Goal: Book appointment/travel/reservation

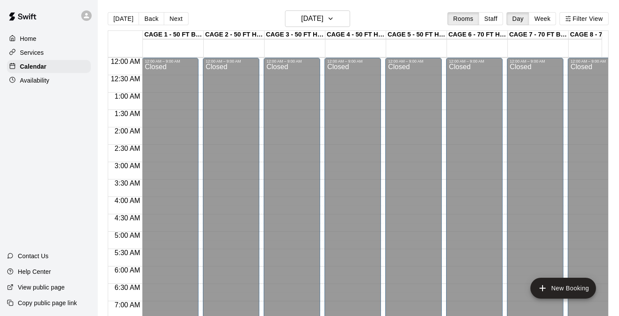
scroll to position [302, 55]
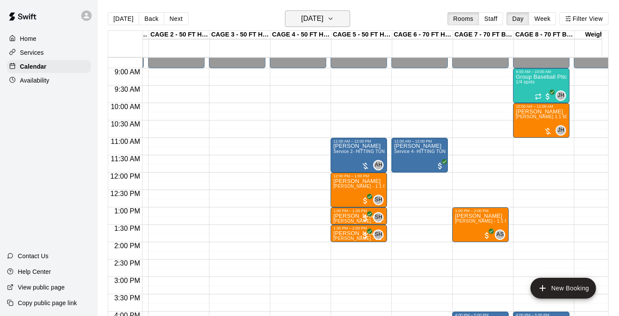
click at [334, 16] on icon "button" at bounding box center [330, 18] width 7 height 10
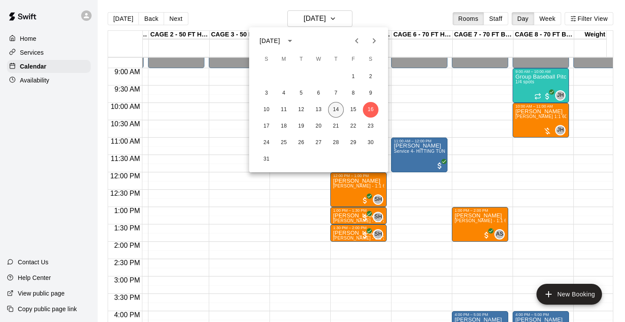
click at [339, 109] on button "14" at bounding box center [336, 110] width 16 height 16
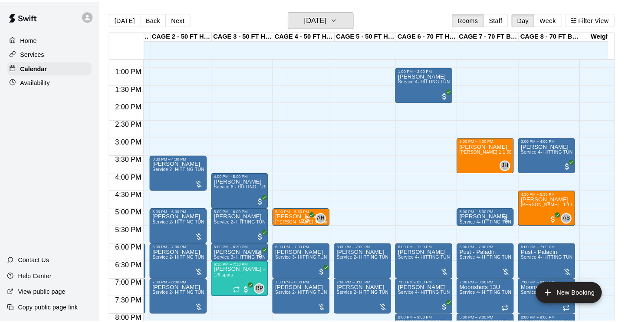
scroll to position [527, 55]
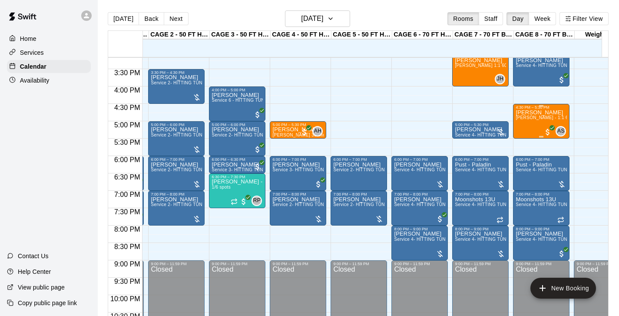
click at [536, 116] on span "[PERSON_NAME] - 1:1 60 min Pitching Lesson" at bounding box center [565, 117] width 98 height 5
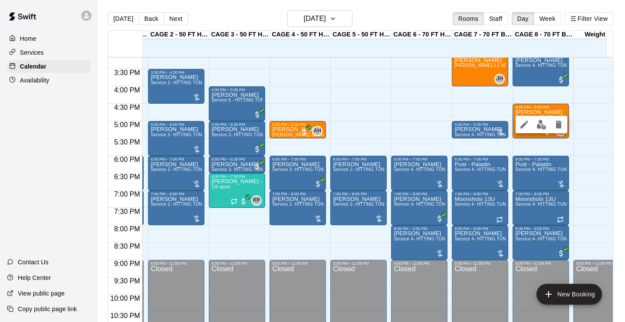
click at [476, 108] on div at bounding box center [312, 161] width 625 height 322
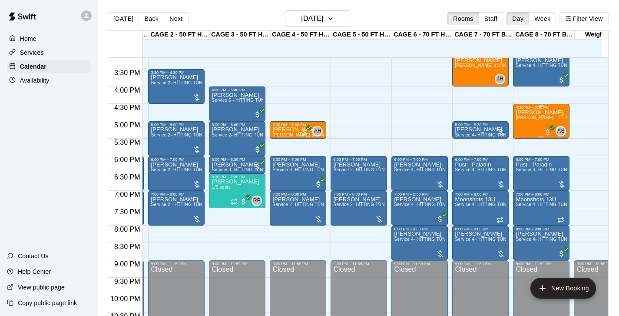
click at [530, 118] on span "[PERSON_NAME] - 1:1 60 min Pitching Lesson" at bounding box center [565, 117] width 98 height 5
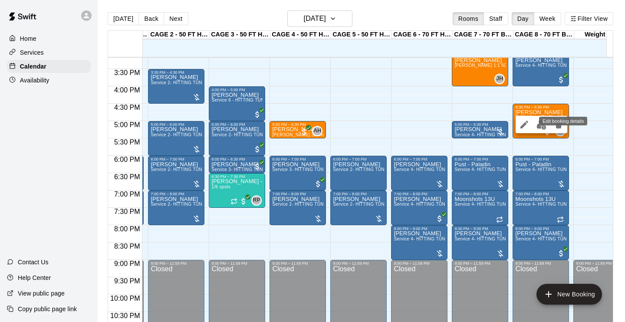
click at [528, 122] on icon "edit" at bounding box center [525, 125] width 8 height 8
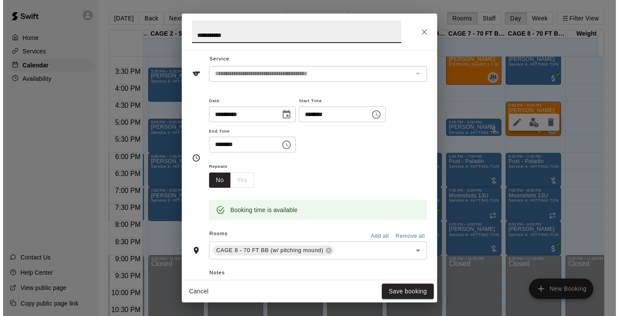
scroll to position [0, 0]
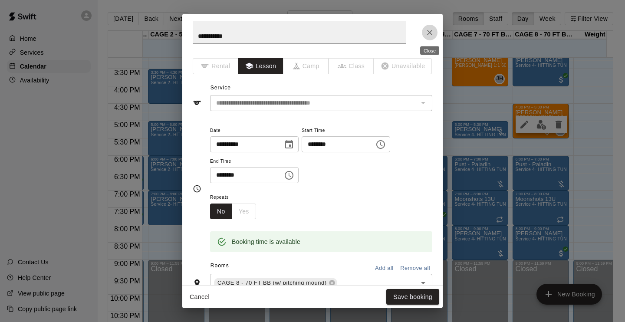
click at [431, 34] on icon "Close" at bounding box center [430, 32] width 9 height 9
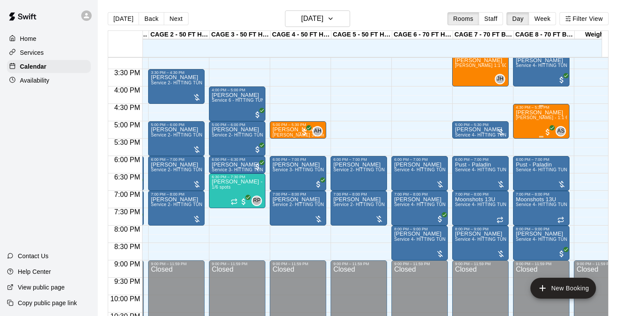
click at [539, 115] on div "[PERSON_NAME] [PERSON_NAME] - 1:1 60 min Pitching Lesson" at bounding box center [541, 267] width 51 height 316
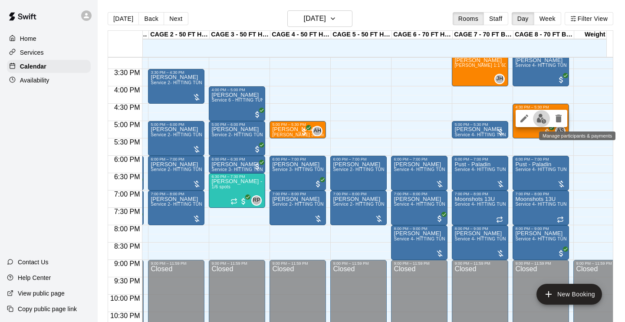
click at [537, 124] on img "edit" at bounding box center [542, 119] width 10 height 10
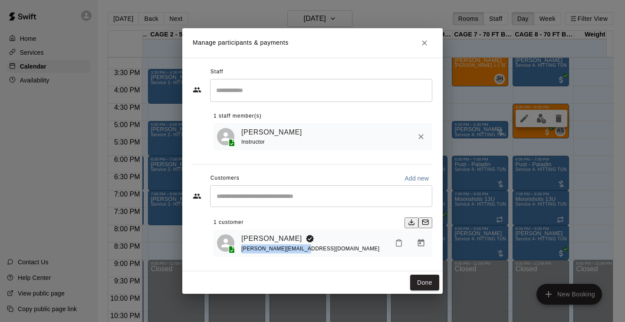
drag, startPoint x: 310, startPoint y: 251, endPoint x: 242, endPoint y: 249, distance: 67.8
click at [242, 249] on div "[PERSON_NAME] [PERSON_NAME][EMAIL_ADDRESS][DOMAIN_NAME]" at bounding box center [335, 243] width 188 height 20
copy span "[PERSON_NAME][EMAIL_ADDRESS][DOMAIN_NAME]"
click at [425, 39] on icon "Close" at bounding box center [424, 43] width 9 height 9
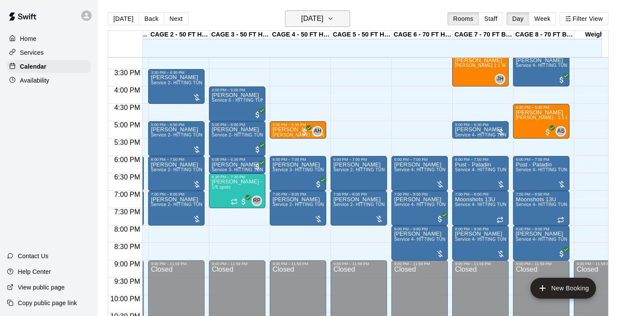
click at [334, 20] on icon "button" at bounding box center [330, 18] width 7 height 10
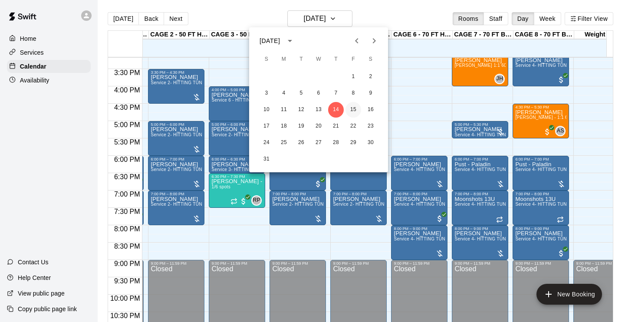
click at [359, 111] on button "15" at bounding box center [354, 110] width 16 height 16
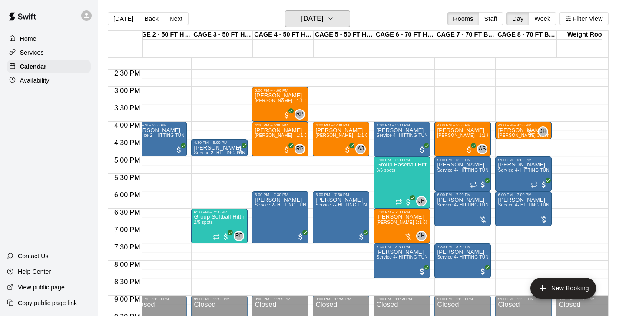
scroll to position [498, 73]
